Goal: Transaction & Acquisition: Subscribe to service/newsletter

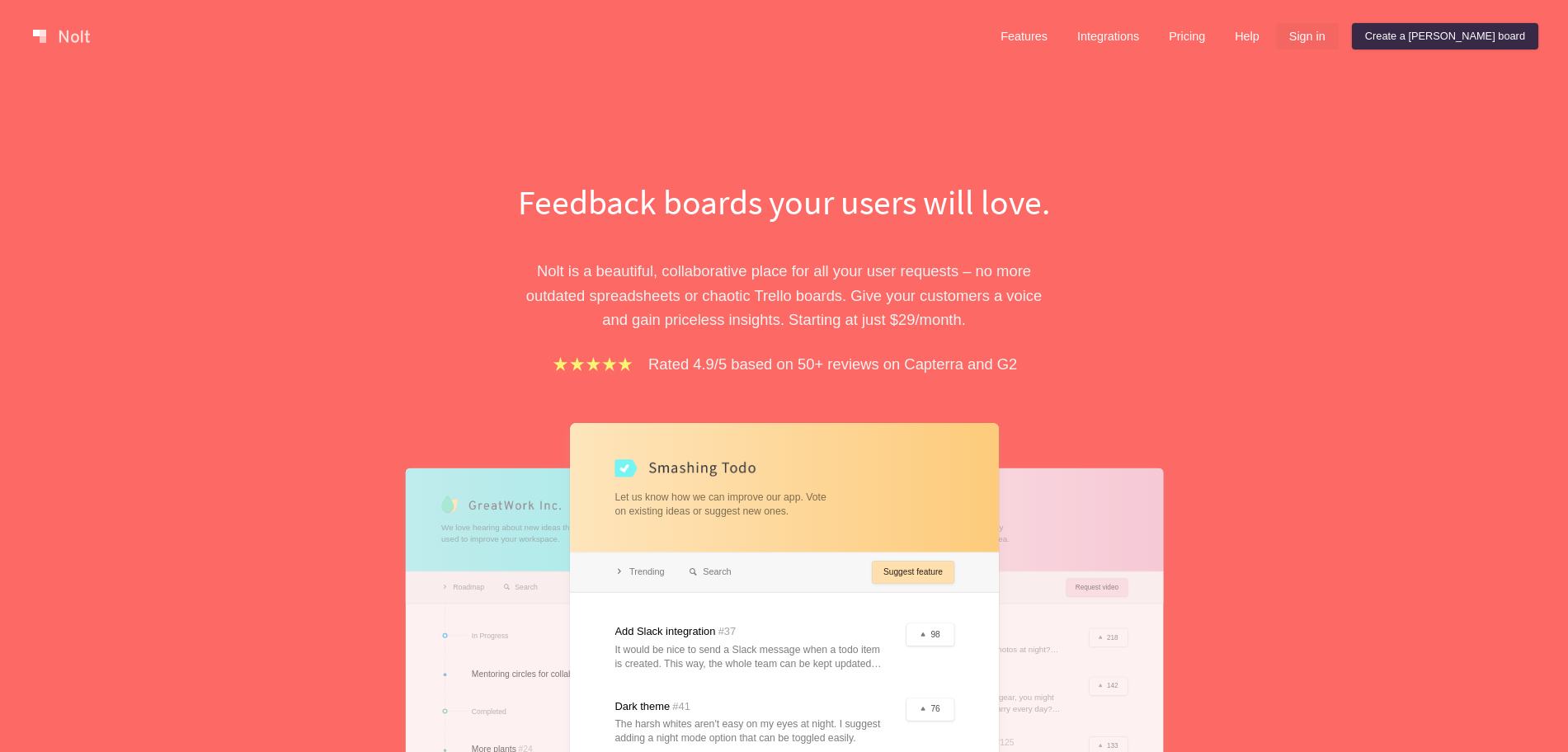
click at [1339, 34] on link "Sign in" at bounding box center [1307, 36] width 63 height 26
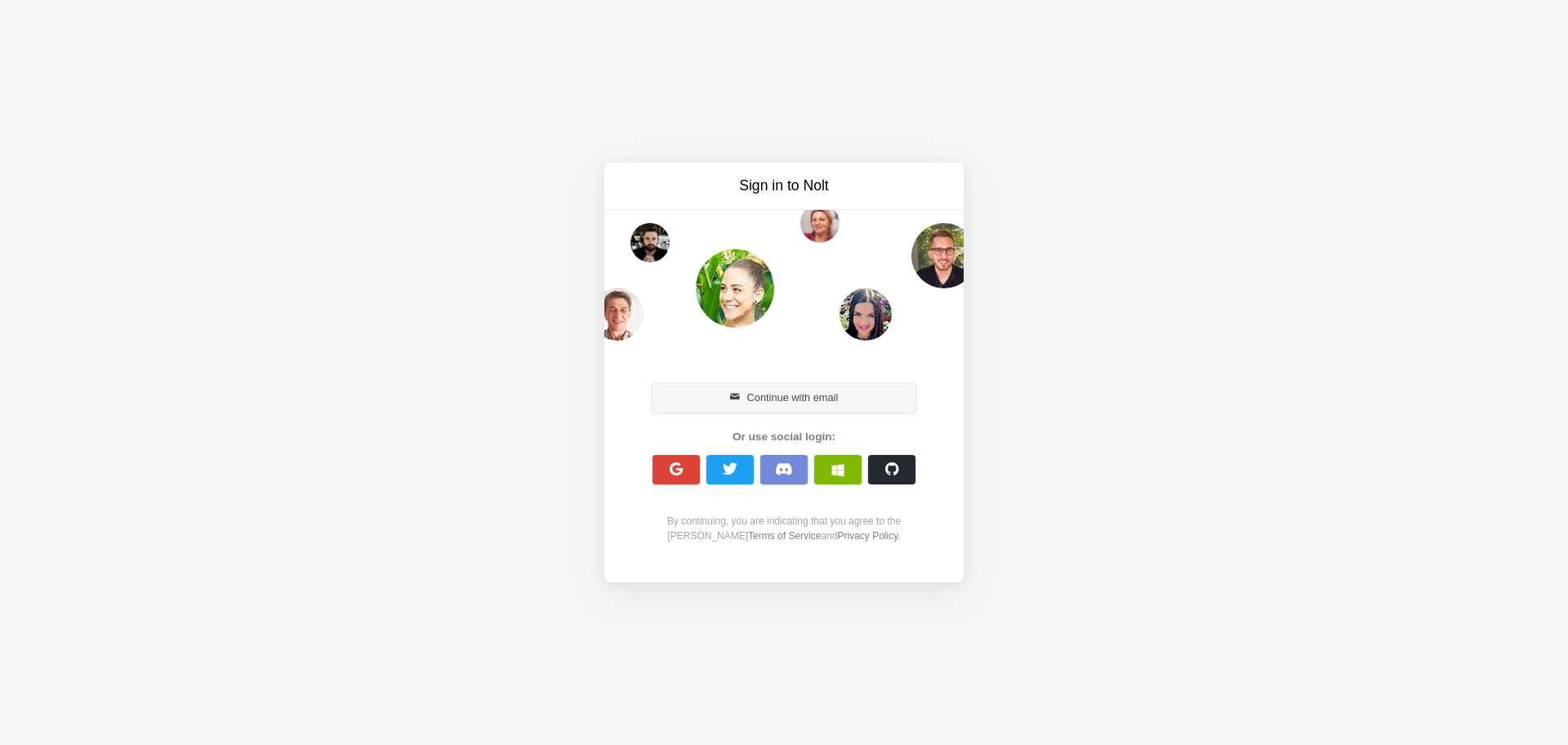
click at [793, 406] on button "Continue with email" at bounding box center [784, 397] width 263 height 29
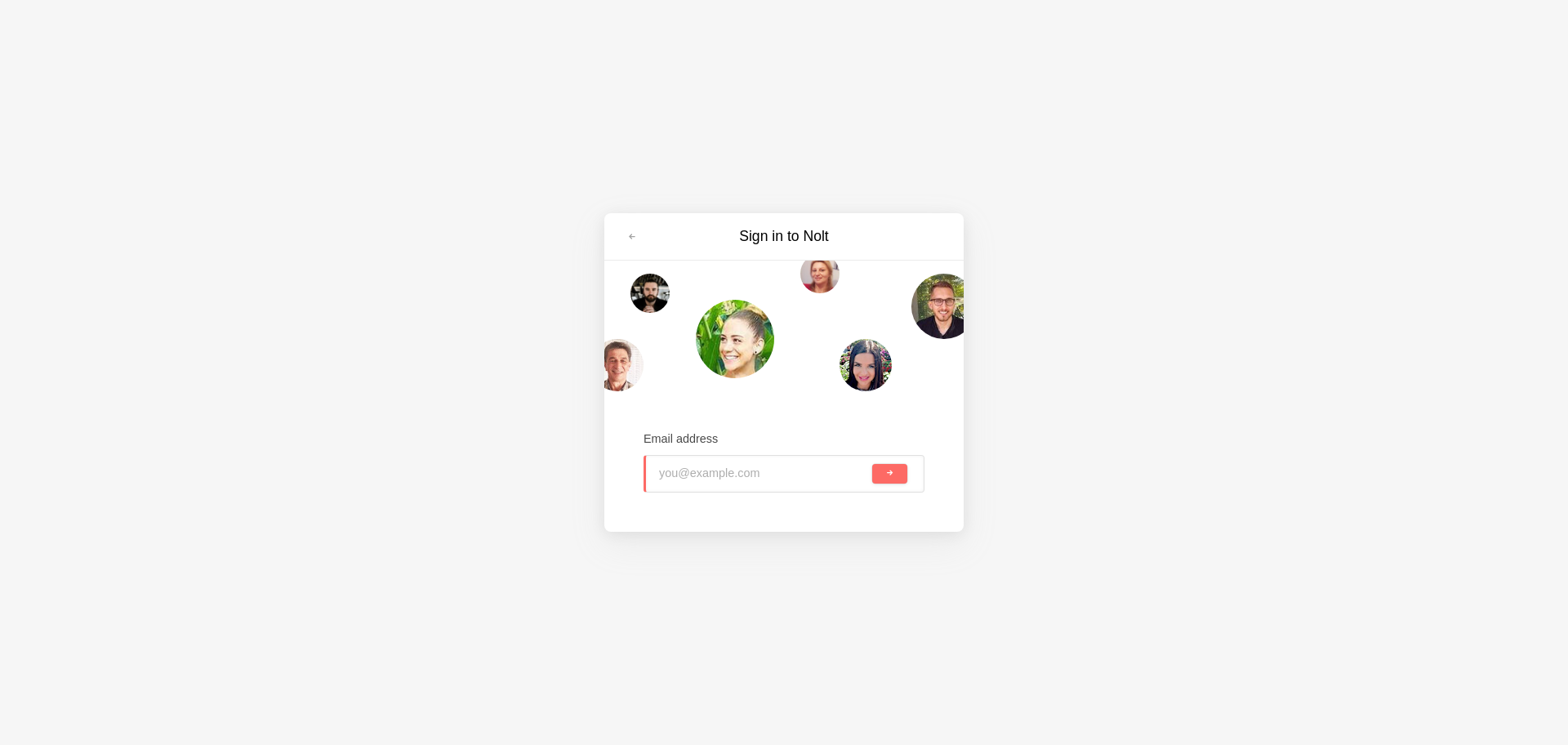
click at [761, 468] on input "email" at bounding box center [764, 473] width 210 height 36
type input "r"
type input "dhimanrahul051@gmail.com"
click at [872, 464] on button "submit" at bounding box center [890, 474] width 35 height 20
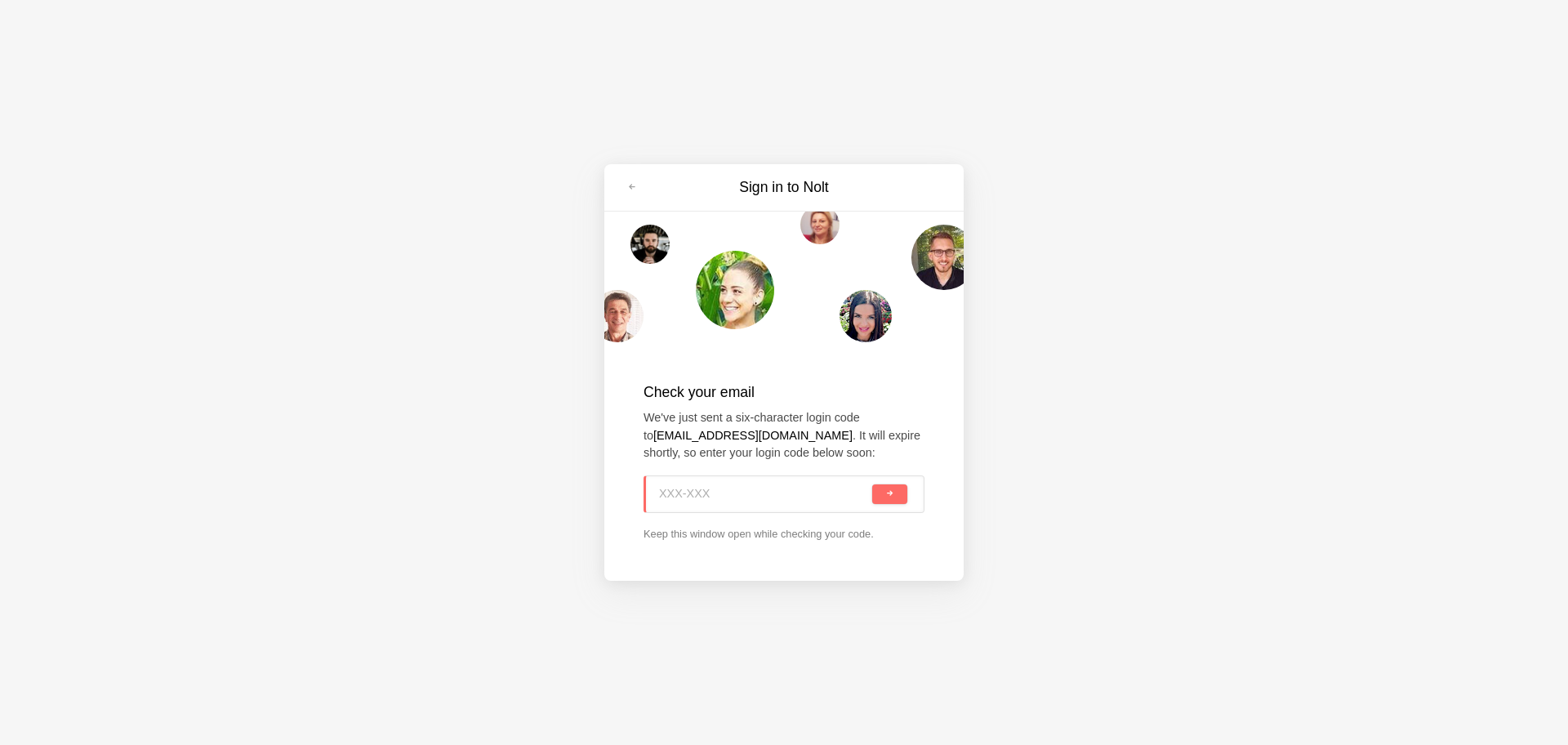
type input "x  -"
type input "X49-VML"
click at [872, 484] on button "submit" at bounding box center [890, 494] width 35 height 20
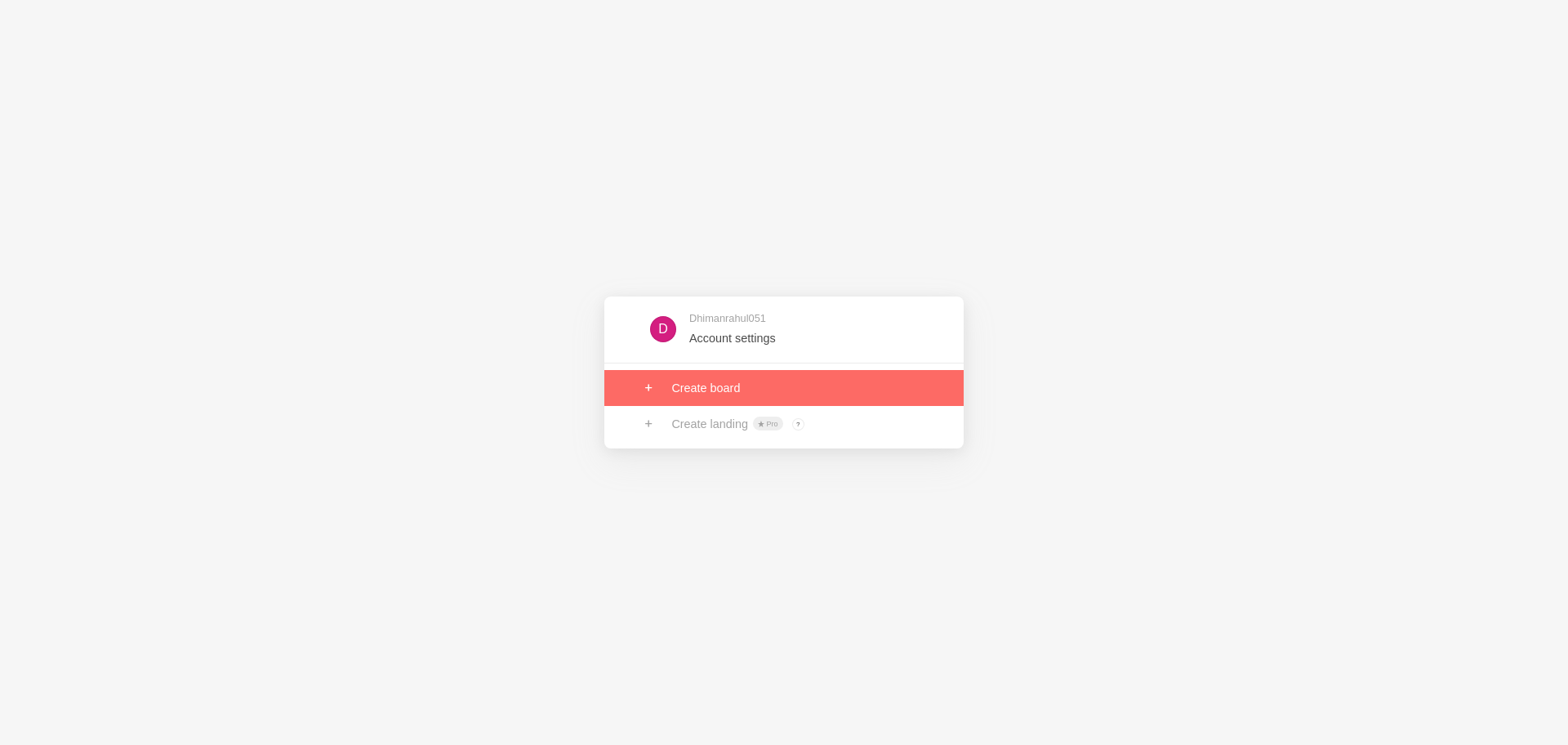
click at [769, 385] on link at bounding box center [784, 388] width 359 height 36
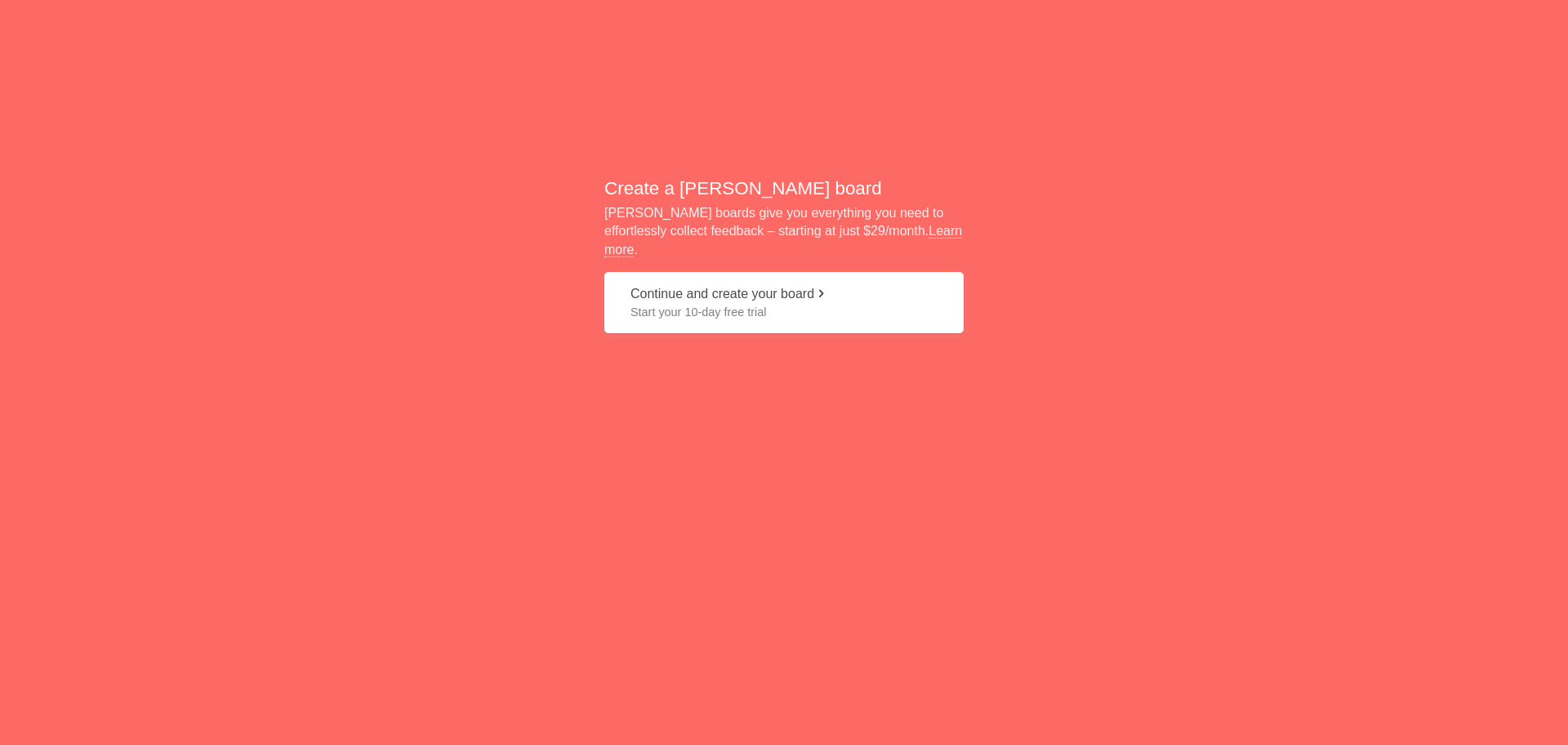
click at [767, 305] on span "Start your 10-day free trial" at bounding box center [784, 312] width 307 height 17
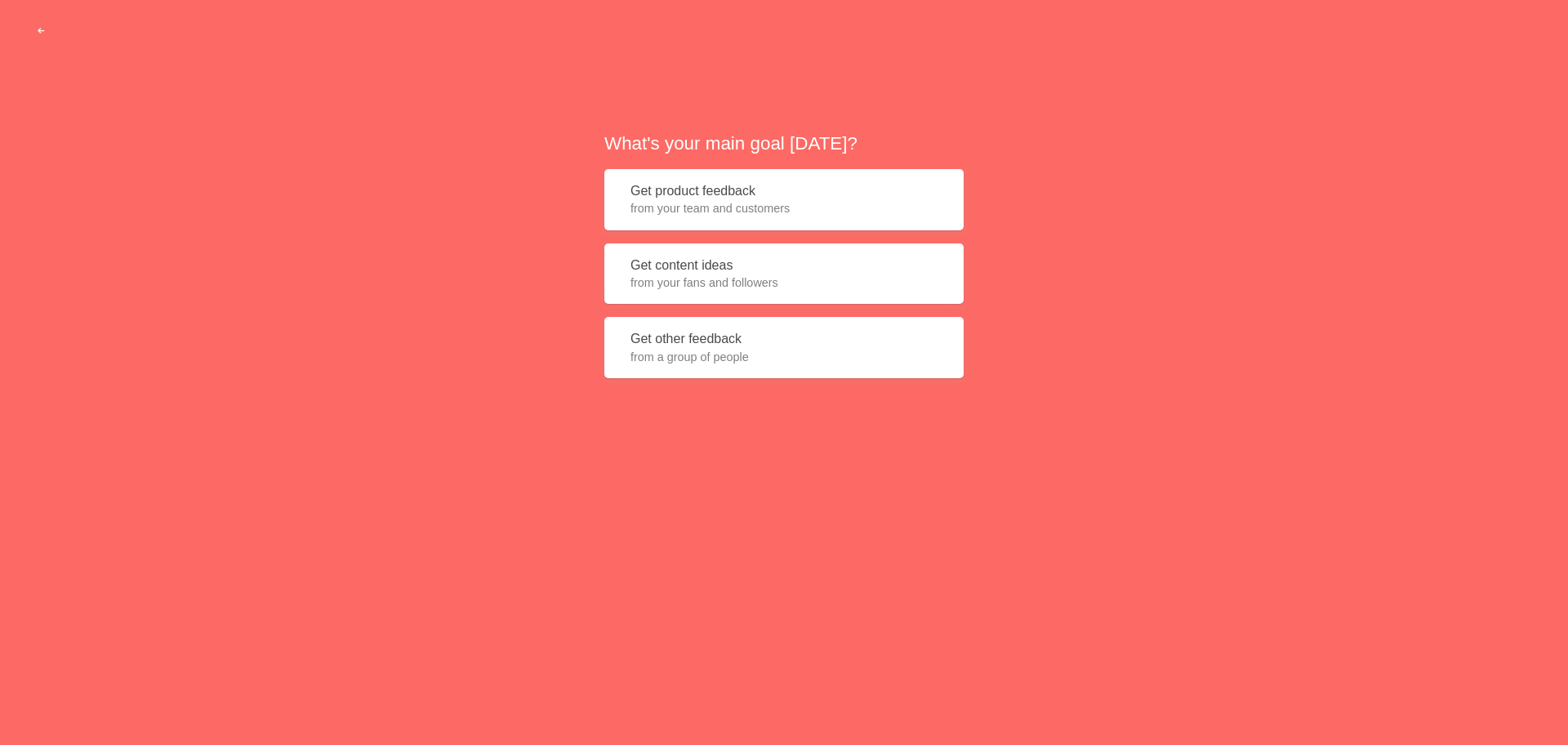
click at [775, 202] on span "from your team and customers" at bounding box center [784, 208] width 307 height 17
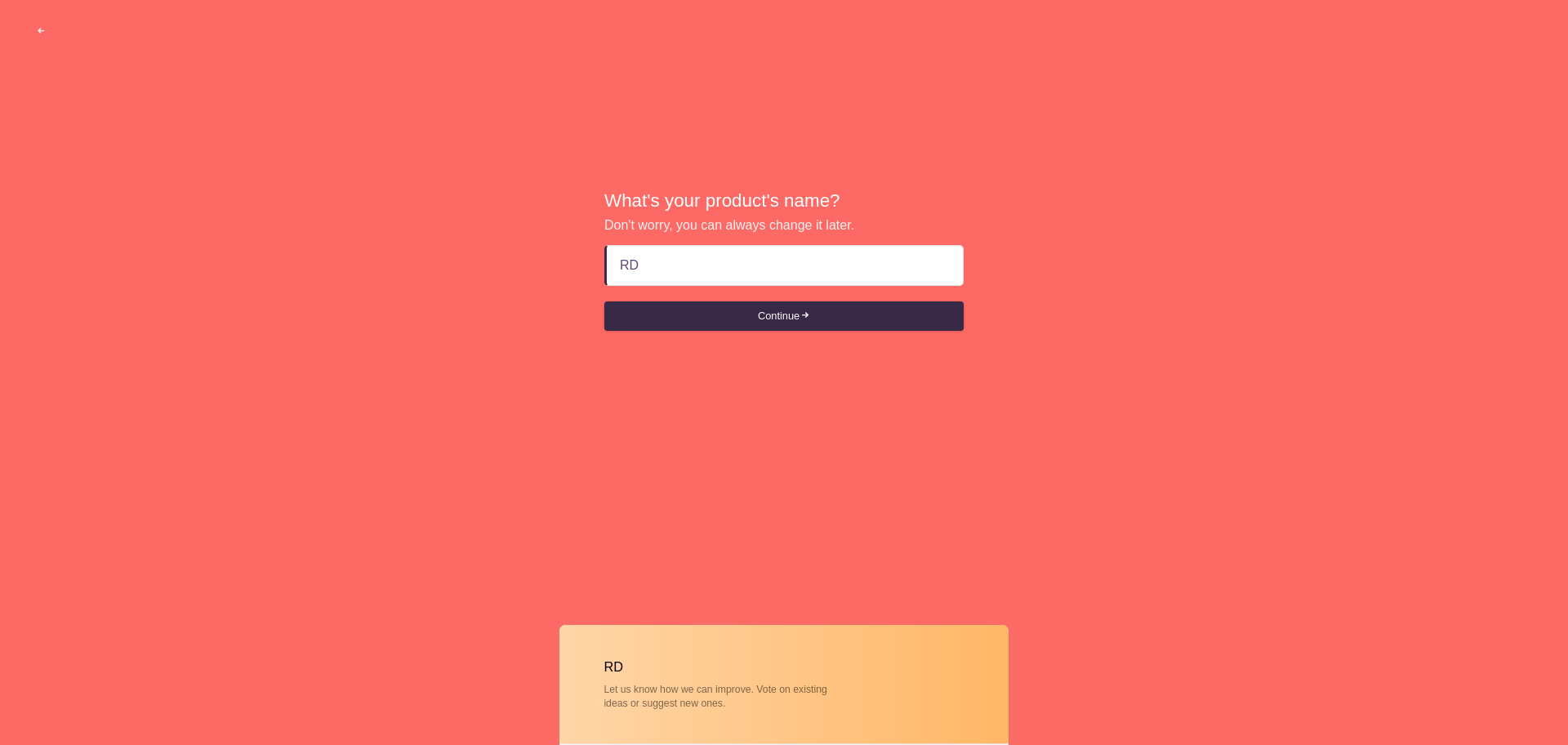
type input "RD"
click at [604, 301] on button "Continue" at bounding box center [784, 316] width 359 height 29
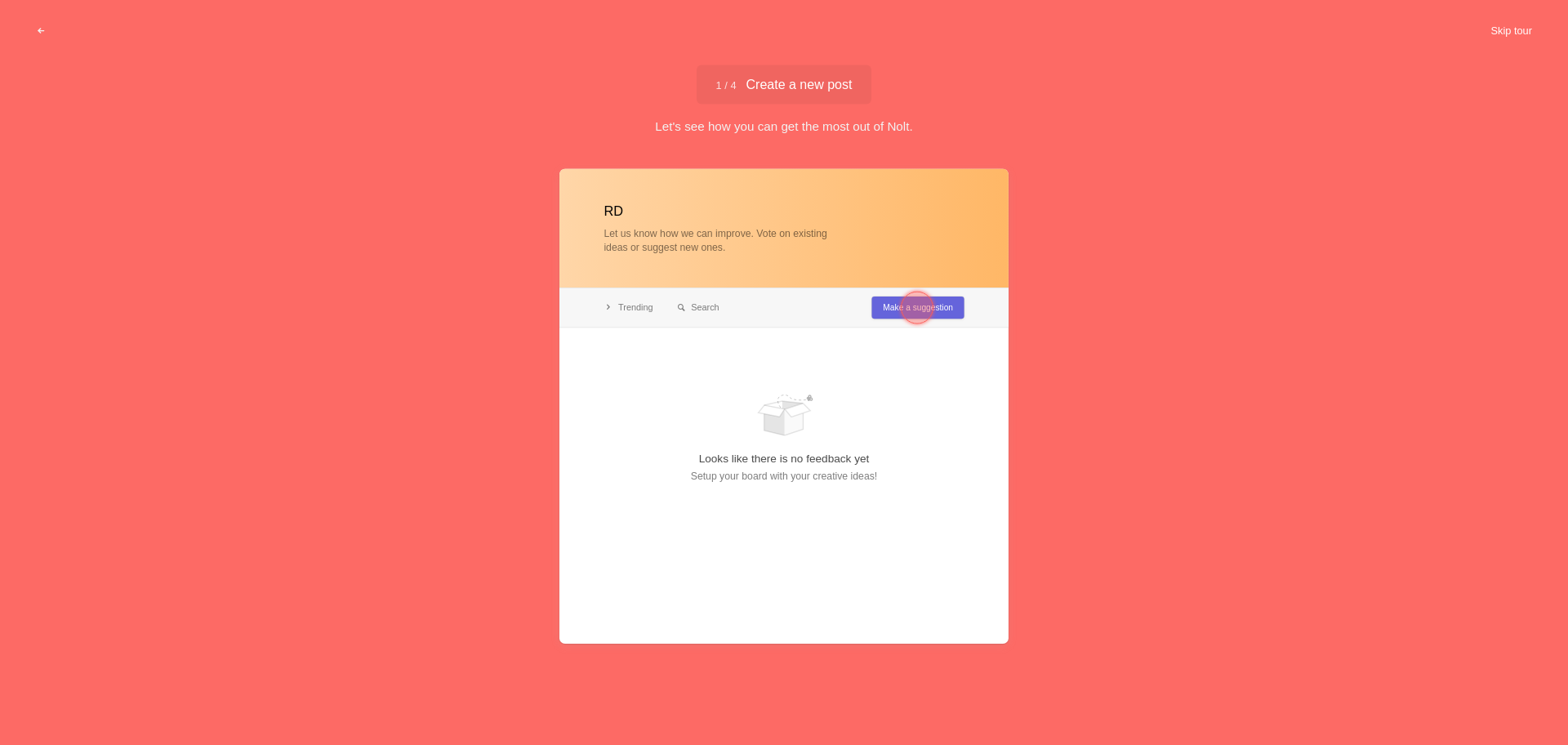
click at [1512, 22] on button "Skip tour" at bounding box center [1511, 31] width 81 height 29
